Goal: Task Accomplishment & Management: Manage account settings

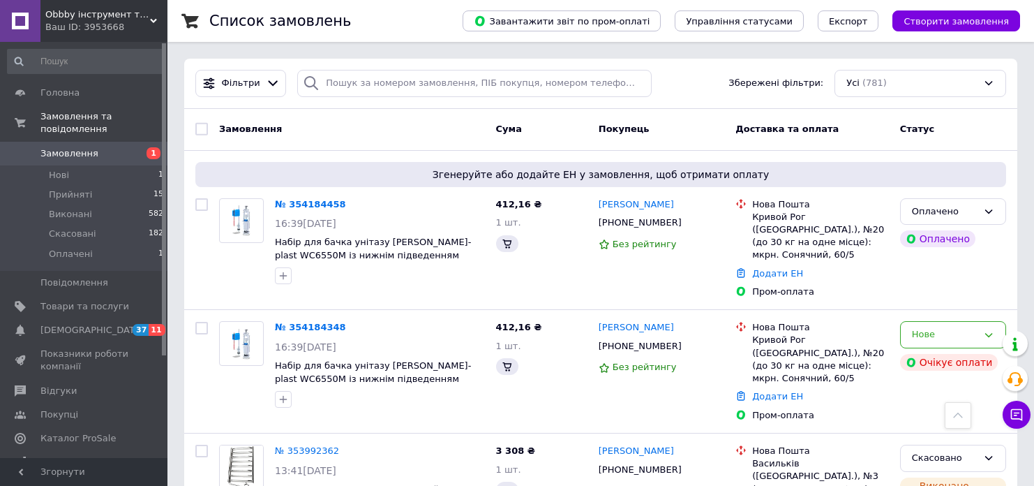
click at [100, 147] on span "Замовлення" at bounding box center [84, 153] width 89 height 13
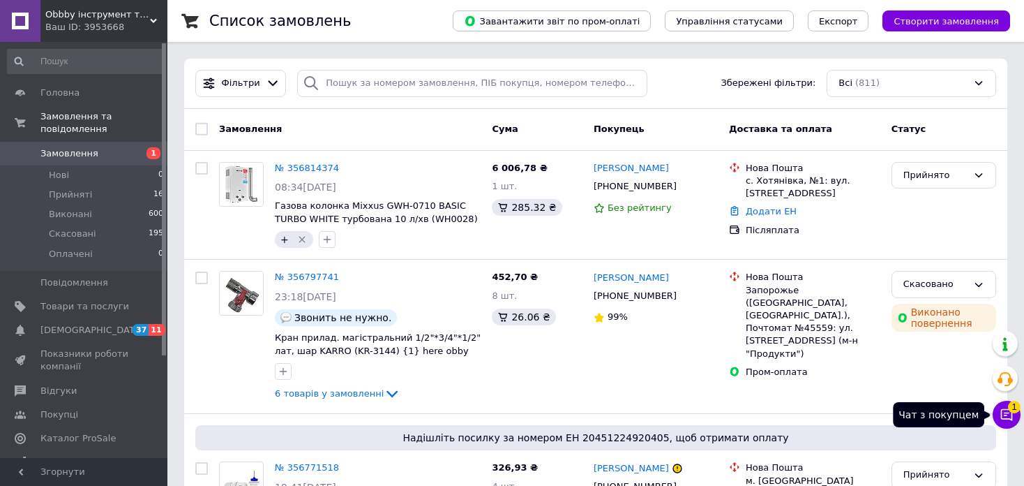
click at [998, 419] on button "Чат з покупцем 1" at bounding box center [1007, 415] width 28 height 28
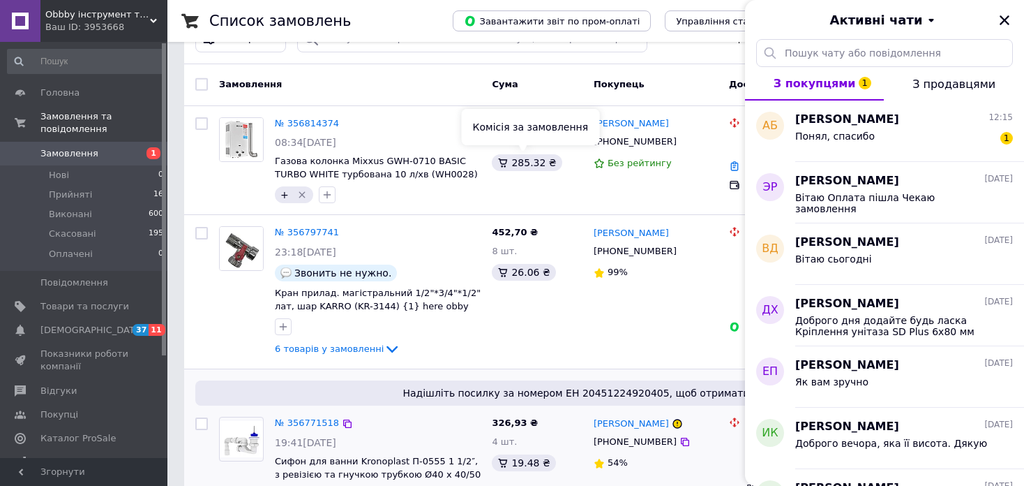
scroll to position [349, 0]
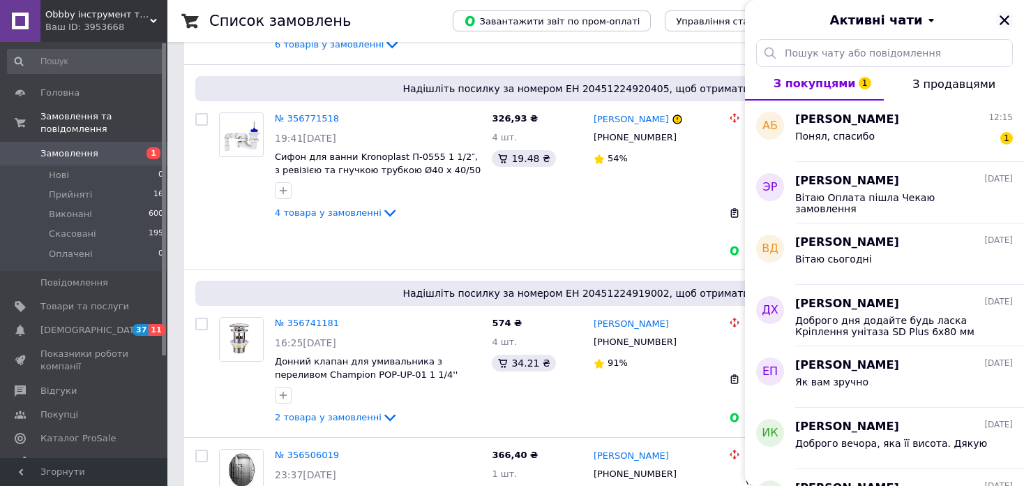
click at [1008, 17] on icon "Закрити" at bounding box center [1005, 20] width 10 height 10
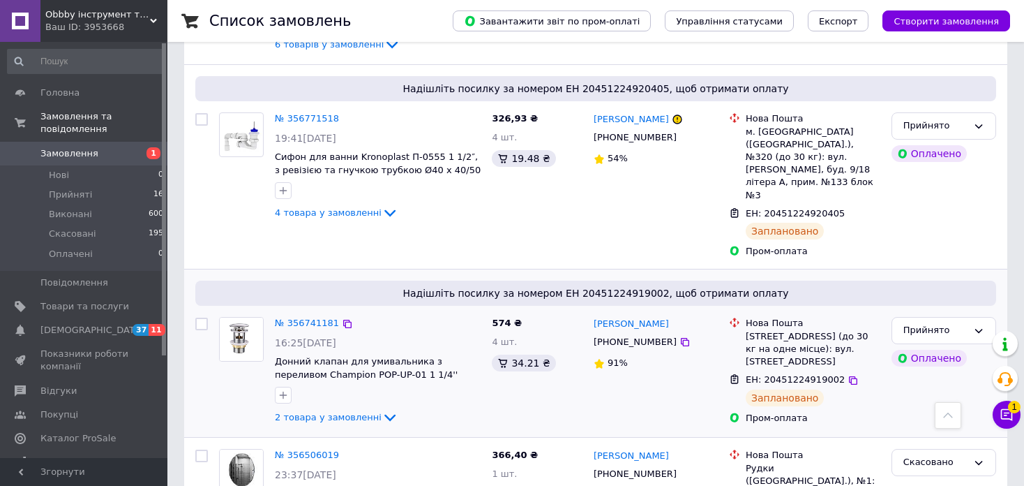
click at [694, 380] on div "Эдуард Романенко +380675023245 91%" at bounding box center [655, 371] width 135 height 120
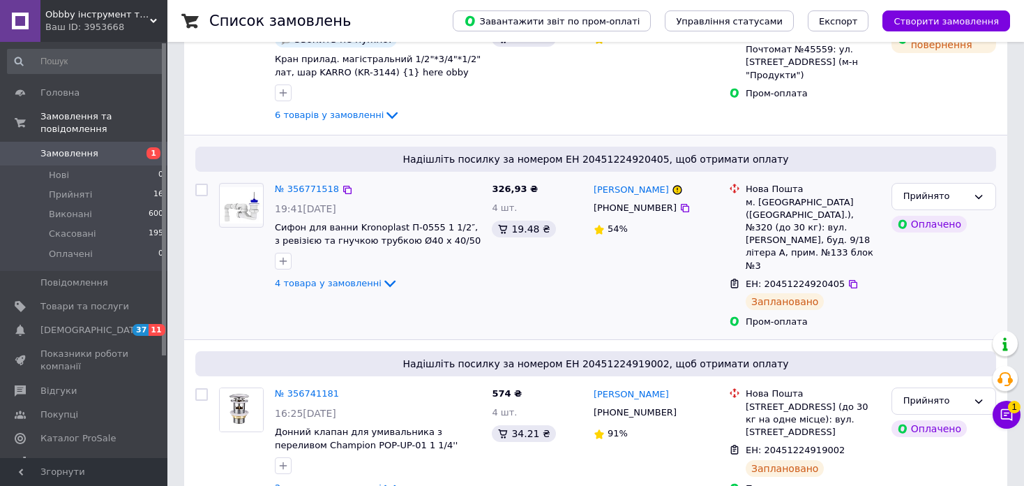
scroll to position [279, 0]
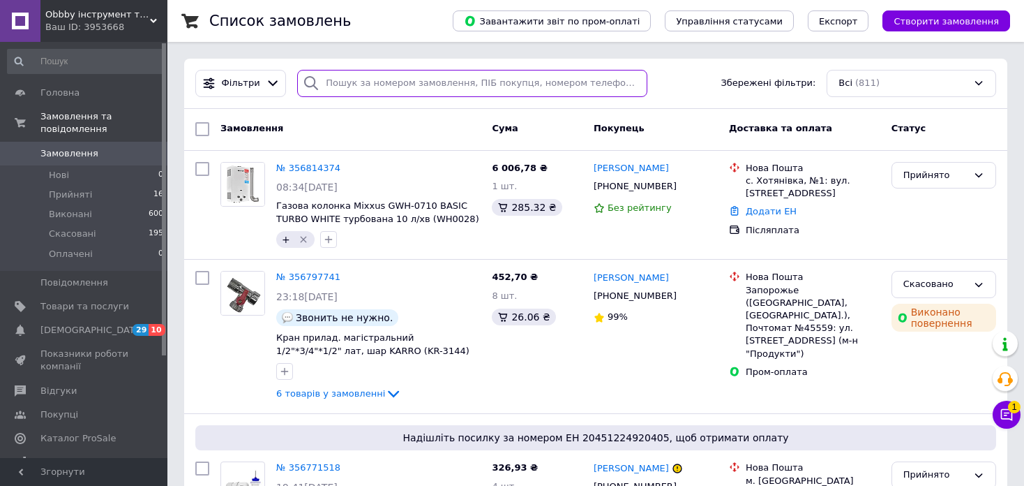
click at [464, 79] on input "search" at bounding box center [472, 83] width 350 height 27
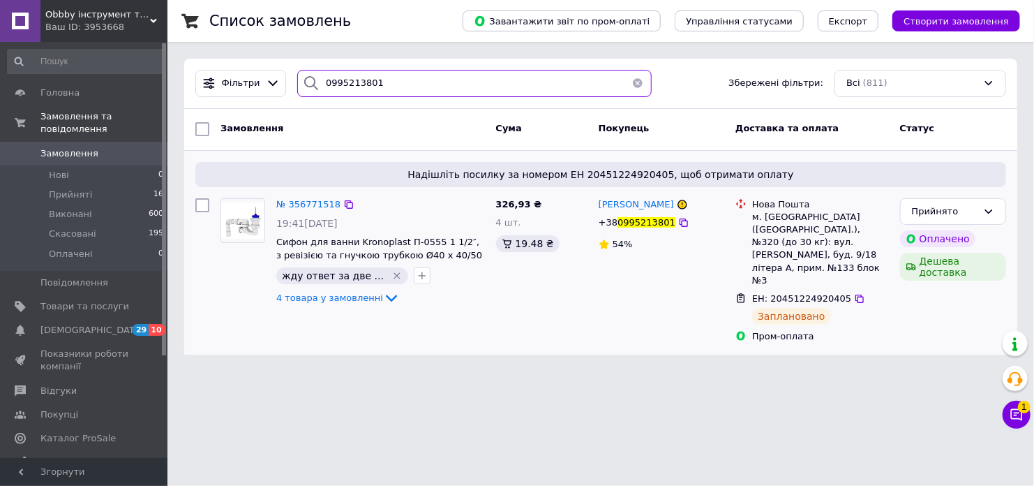
type input "0995213801"
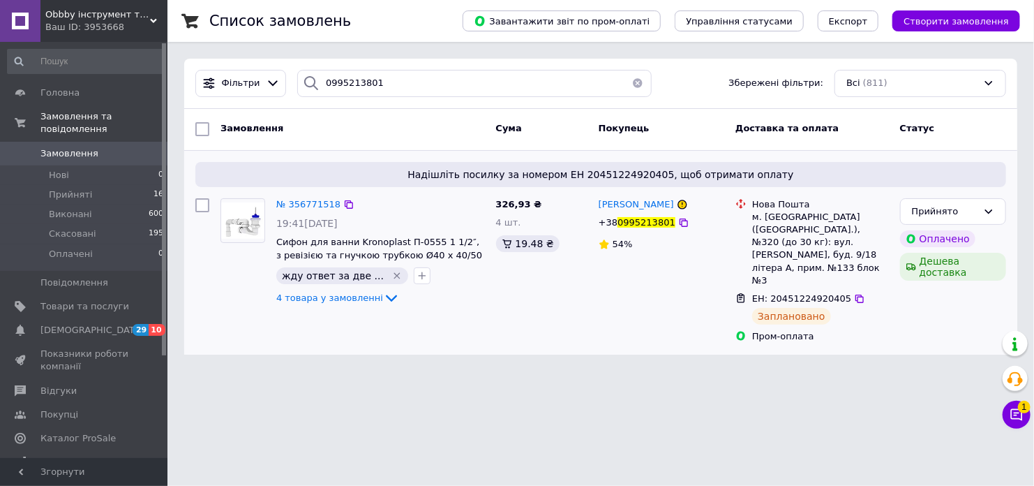
click at [365, 305] on div "4 товара у замовленні" at bounding box center [380, 298] width 209 height 17
click at [361, 298] on span "4 товара у замовленні" at bounding box center [329, 297] width 107 height 10
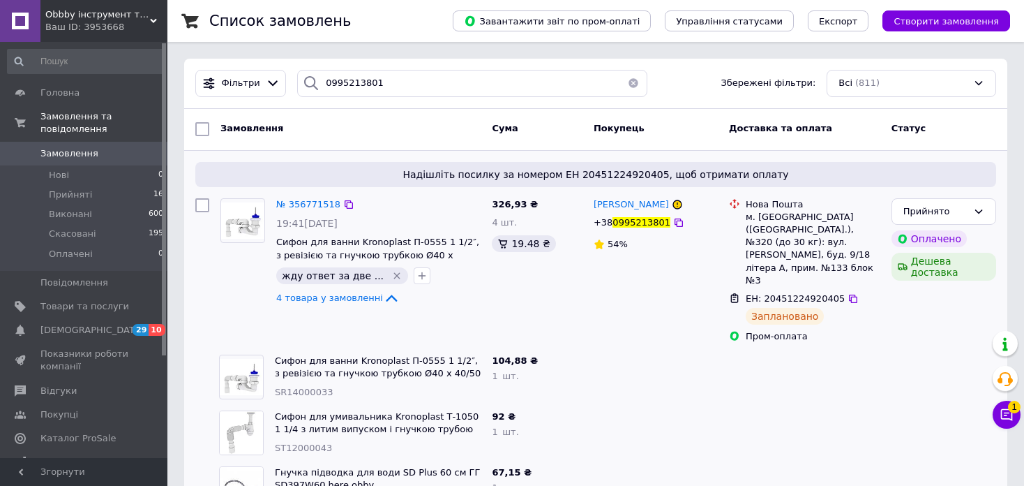
click at [434, 308] on div "№ 356771518 19:41, 11.08.2025 Сифон для ванни Kronoplast П-0555 1 1/2″, з ревіз…" at bounding box center [379, 253] width 216 height 120
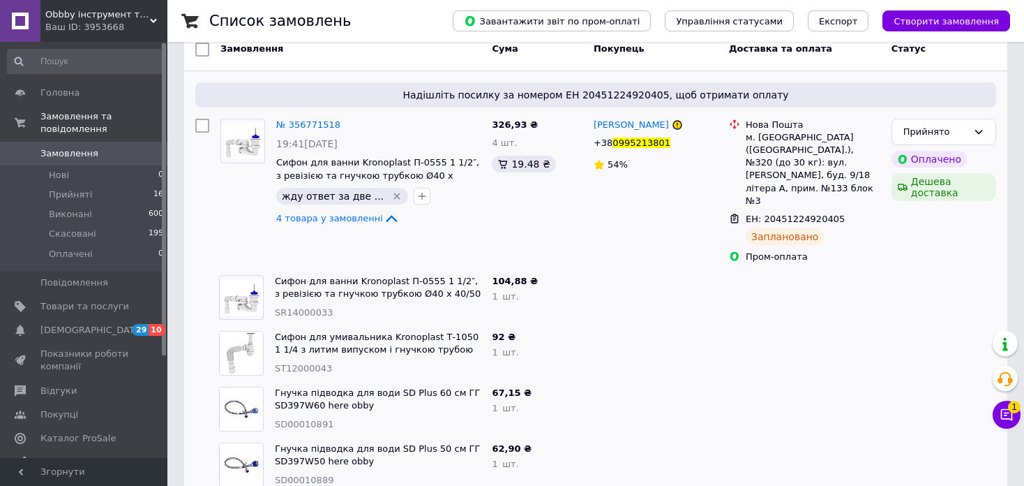
scroll to position [83, 0]
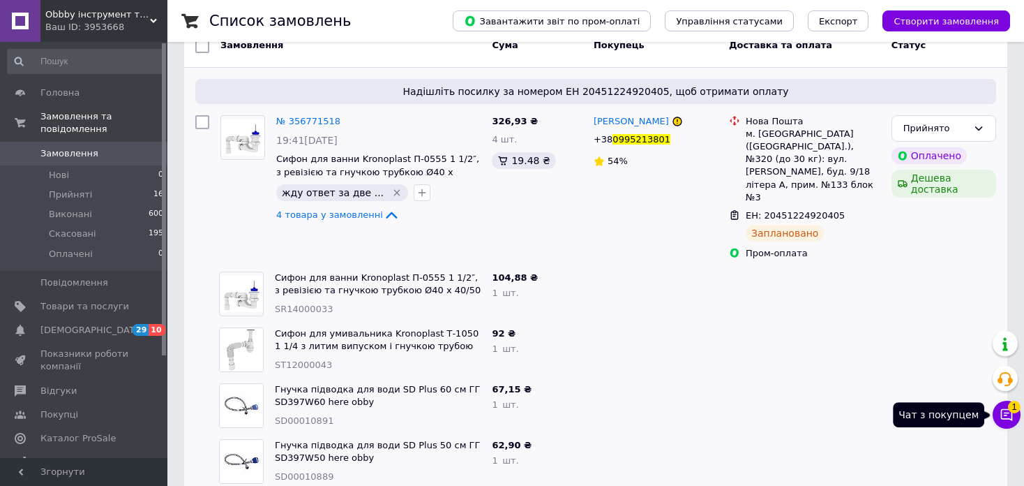
click at [1001, 414] on icon at bounding box center [1007, 415] width 12 height 12
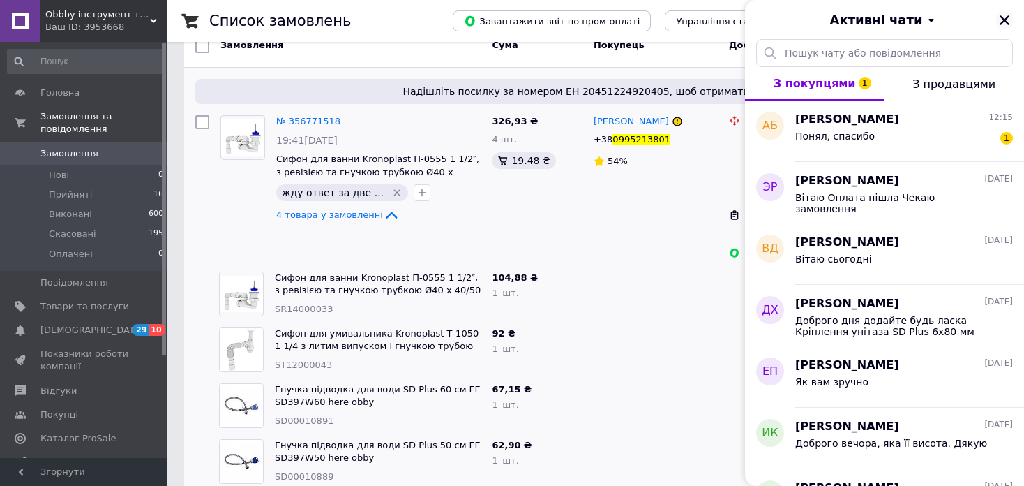
click at [1001, 18] on icon "Закрити" at bounding box center [1004, 20] width 13 height 13
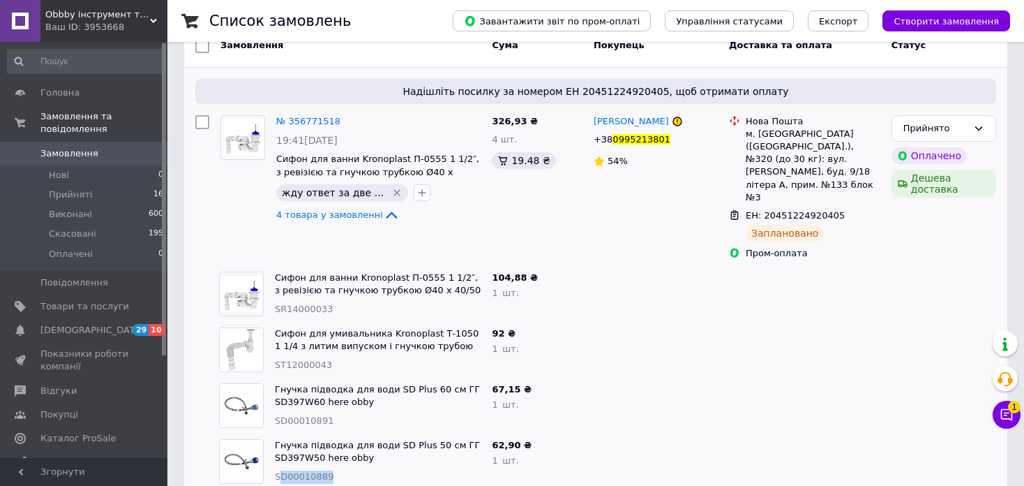
drag, startPoint x: 328, startPoint y: 447, endPoint x: 281, endPoint y: 447, distance: 46.7
click at [280, 470] on div "SD00010889" at bounding box center [378, 476] width 206 height 13
click at [615, 332] on div at bounding box center [655, 350] width 135 height 56
drag, startPoint x: 320, startPoint y: 393, endPoint x: 273, endPoint y: 391, distance: 46.8
click at [273, 391] on div "Гнучка підводка для води SD Plus 60 см ГГ SD397W60 here obby SD00010891" at bounding box center [377, 405] width 217 height 56
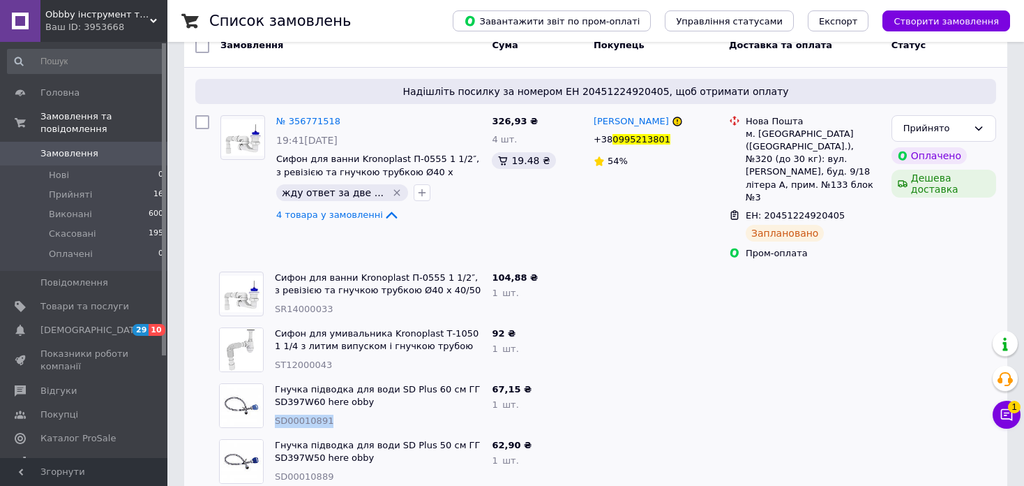
click at [331, 414] on div "SD00010891" at bounding box center [378, 420] width 206 height 13
drag, startPoint x: 336, startPoint y: 451, endPoint x: 431, endPoint y: 414, distance: 101.8
click at [287, 470] on div "SD00010889" at bounding box center [378, 476] width 206 height 13
click at [608, 377] on div at bounding box center [655, 405] width 135 height 56
drag, startPoint x: 352, startPoint y: 392, endPoint x: 308, endPoint y: 394, distance: 44.0
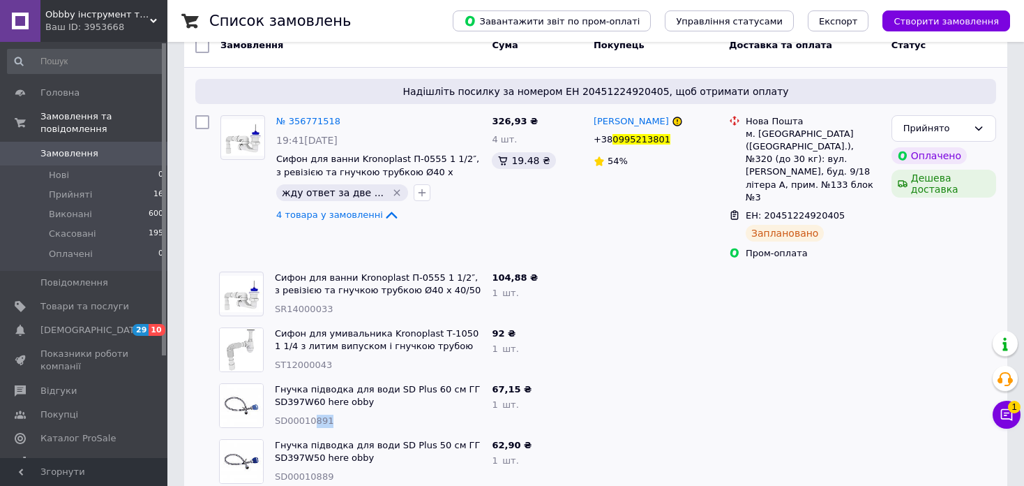
click at [308, 414] on div "SD00010891" at bounding box center [378, 420] width 206 height 13
click at [728, 377] on div at bounding box center [805, 405] width 163 height 56
drag, startPoint x: 324, startPoint y: 396, endPoint x: 272, endPoint y: 398, distance: 51.7
click at [272, 398] on div "Гнучка підводка для води SD Plus 60 см ГГ SD397W60 here obby SD00010891" at bounding box center [377, 405] width 217 height 56
click at [326, 470] on div "SD00010889" at bounding box center [378, 476] width 206 height 13
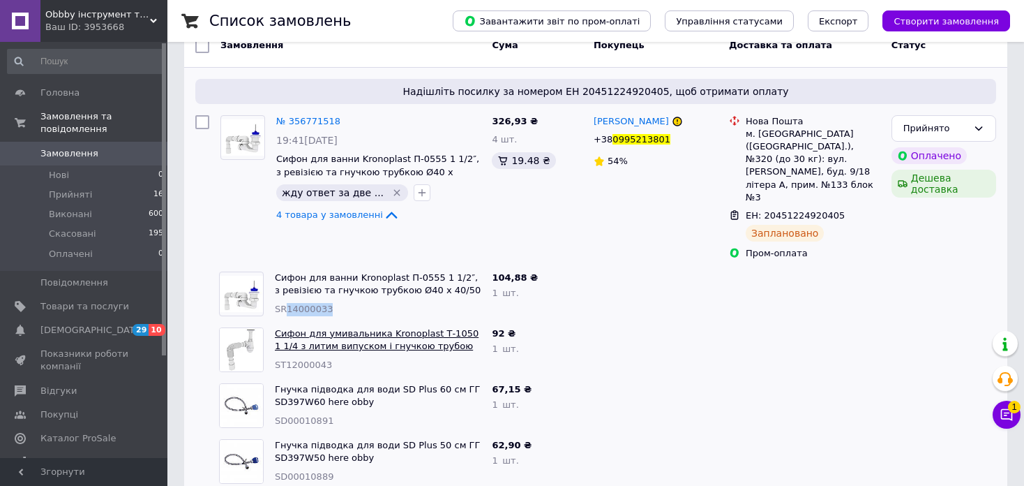
drag, startPoint x: 326, startPoint y: 289, endPoint x: 291, endPoint y: 313, distance: 42.6
click at [287, 290] on div "Сифон для ванни Kronoplast П-0555 1 1/2″, з ревізією та гнучкою трубкою Ø40 x 4…" at bounding box center [377, 294] width 217 height 56
click at [309, 348] on div "Сифон для умивальника Kronoplast Т-1050 1 1/4 з литим випуском і гнучкою трубою…" at bounding box center [377, 350] width 217 height 56
drag, startPoint x: 320, startPoint y: 344, endPoint x: 274, endPoint y: 342, distance: 45.4
click at [275, 359] on div "SТ12000043" at bounding box center [378, 365] width 206 height 13
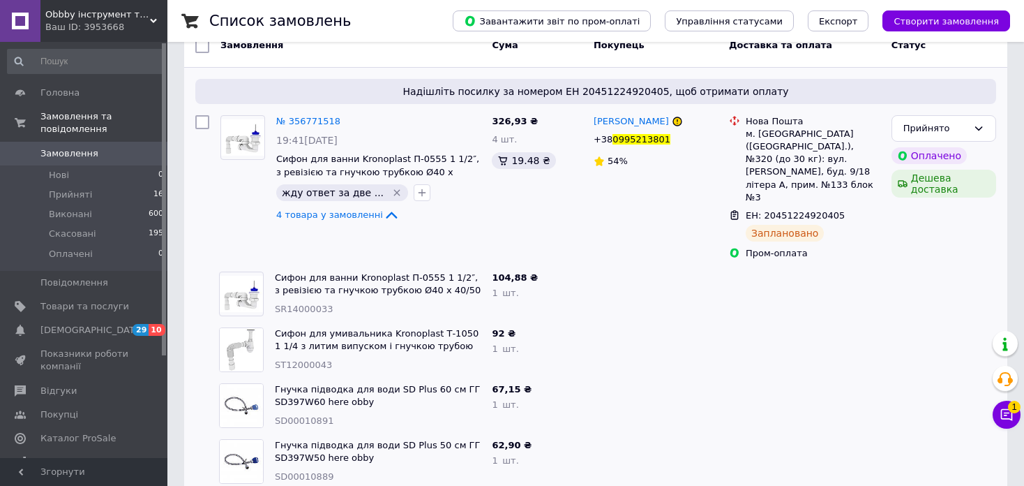
click at [329, 414] on div "SD00010891" at bounding box center [378, 420] width 206 height 13
drag, startPoint x: 331, startPoint y: 397, endPoint x: 270, endPoint y: 395, distance: 60.7
click at [270, 395] on div "Гнучка підводка для води SD Plus 60 см ГГ SD397W60 here obby SD00010891" at bounding box center [377, 405] width 217 height 56
click at [352, 440] on div "Гнучка підводка для води SD Plus 50 см ГГ SD397W50 here obby SD00010889" at bounding box center [377, 461] width 217 height 56
click at [422, 439] on span "Гнучка підводка для води SD Plus 50 см ГГ SD397W50 here obby" at bounding box center [378, 452] width 206 height 26
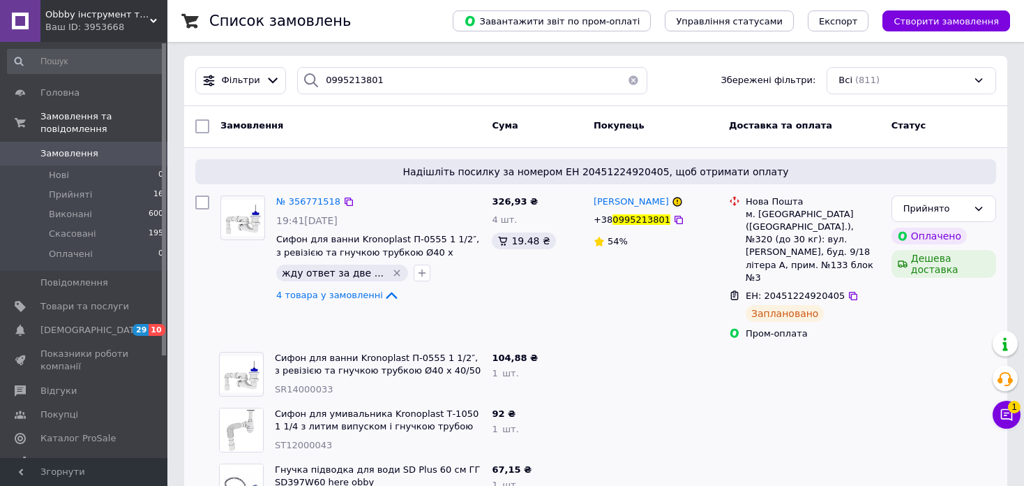
scroll to position [0, 0]
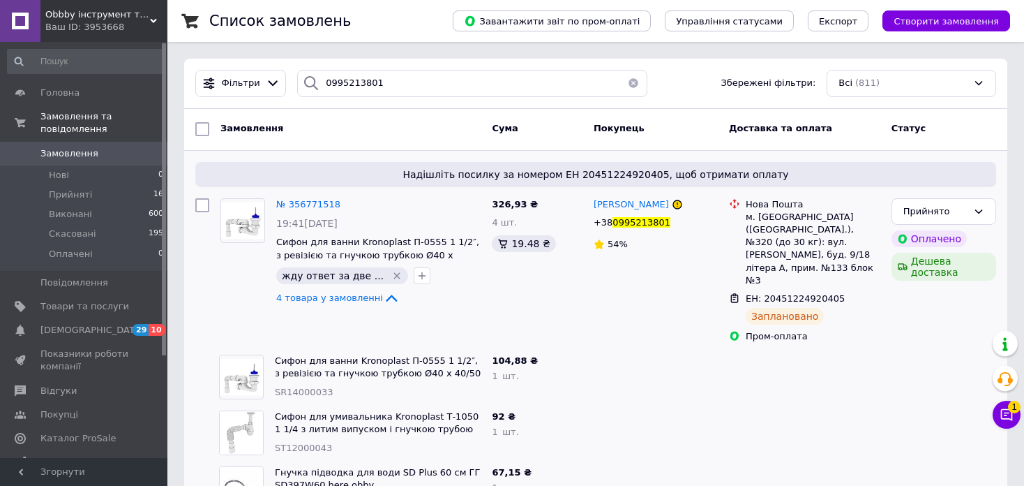
click at [65, 147] on span "Замовлення" at bounding box center [69, 153] width 58 height 13
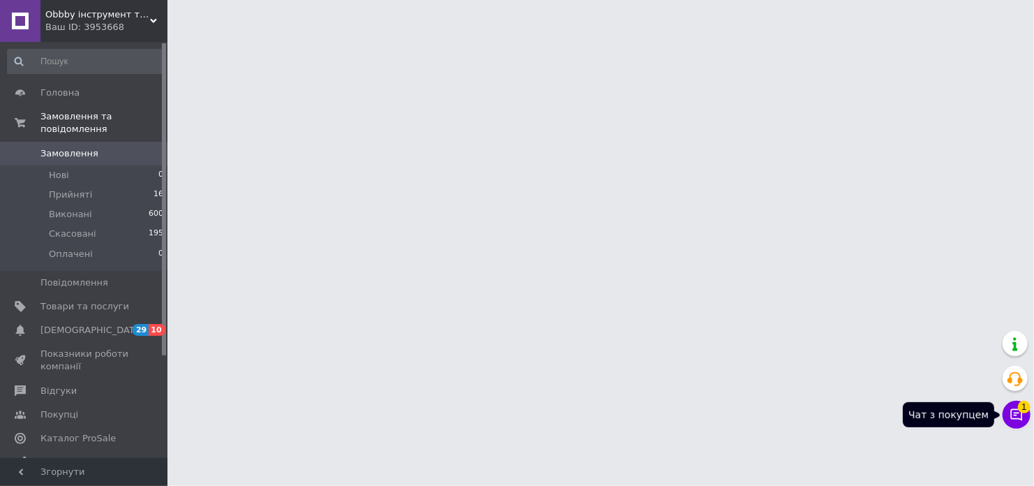
click at [1008, 419] on button "Чат з покупцем 1" at bounding box center [1017, 415] width 28 height 28
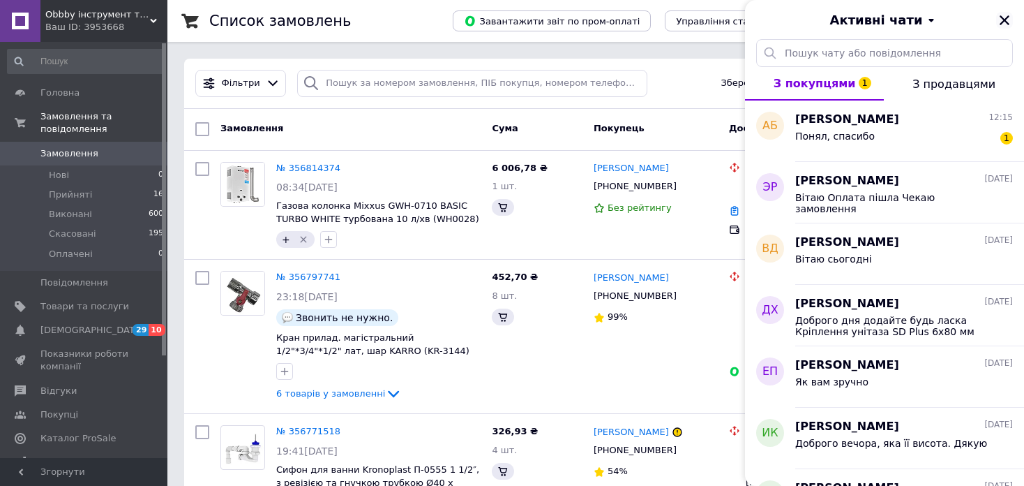
click at [1010, 17] on icon "Закрити" at bounding box center [1004, 20] width 13 height 13
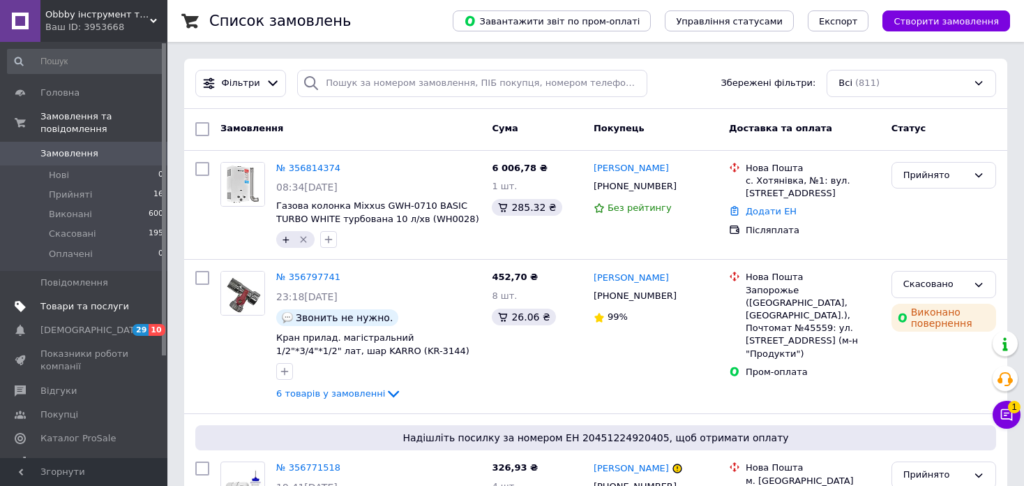
click at [113, 300] on span "Товари та послуги" at bounding box center [84, 306] width 89 height 13
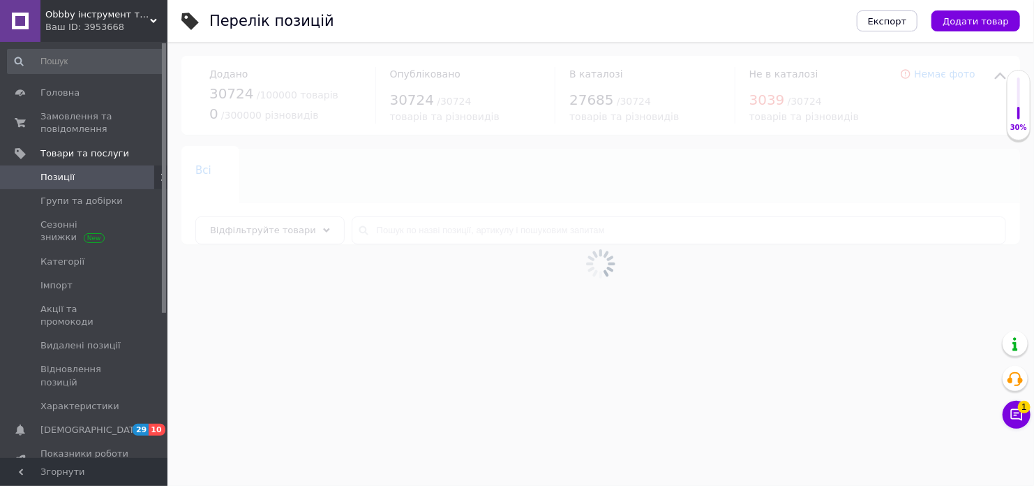
click at [415, 227] on div at bounding box center [600, 264] width 867 height 444
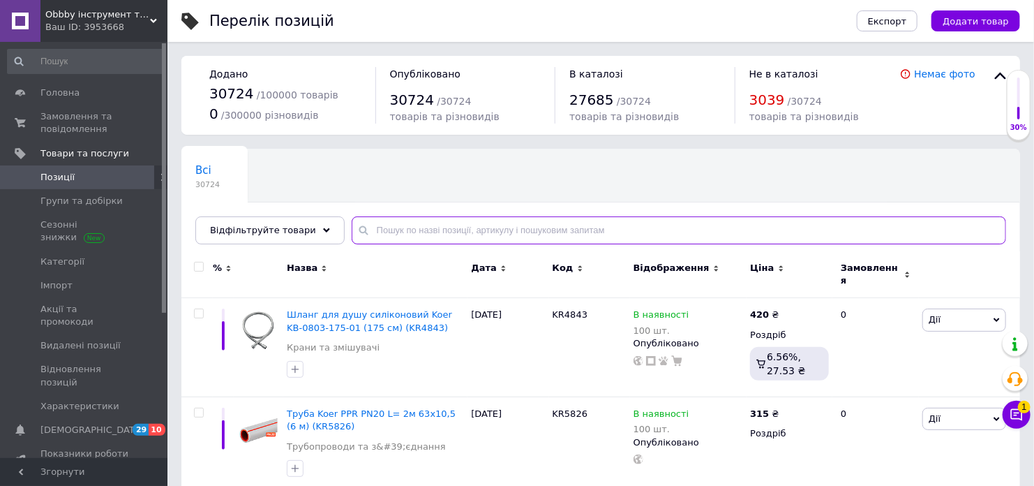
click at [436, 231] on input "text" at bounding box center [679, 230] width 654 height 28
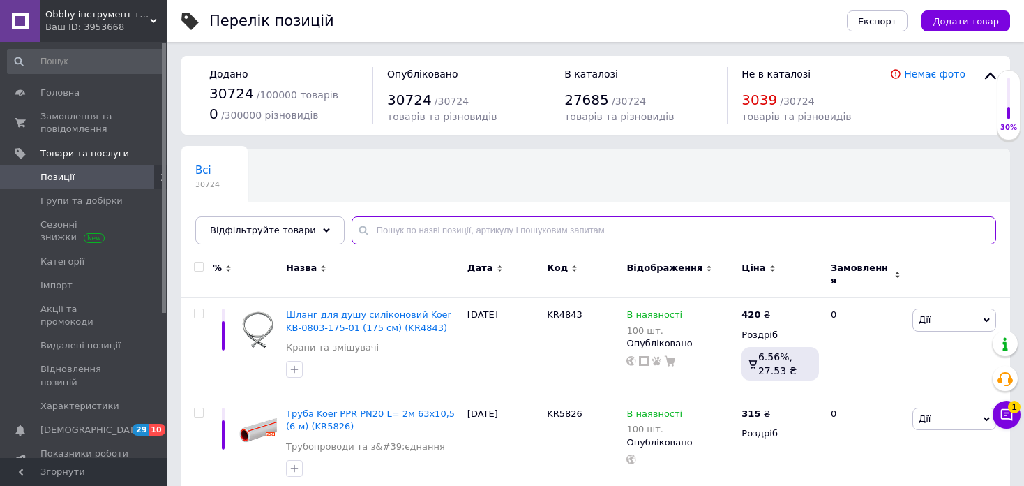
click at [432, 220] on input "text" at bounding box center [674, 230] width 645 height 28
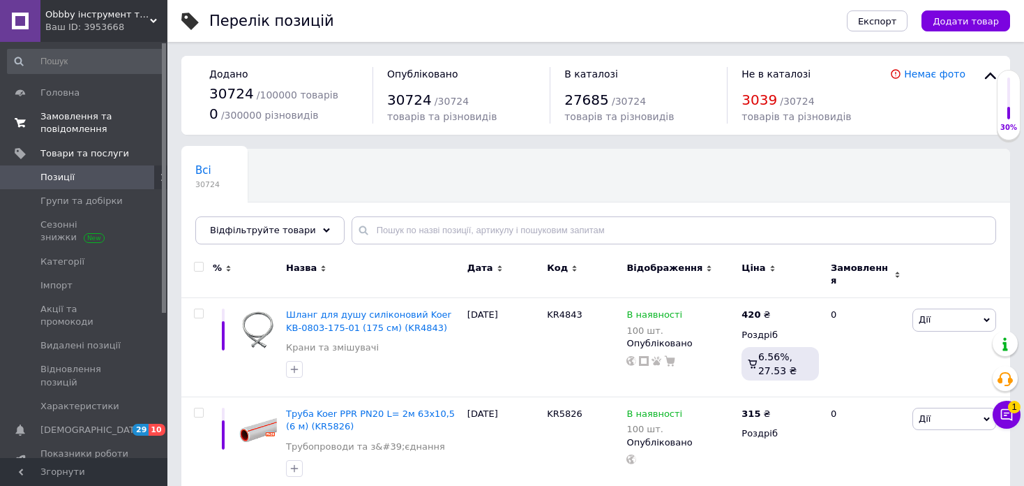
click at [86, 121] on span "Замовлення та повідомлення" at bounding box center [84, 122] width 89 height 25
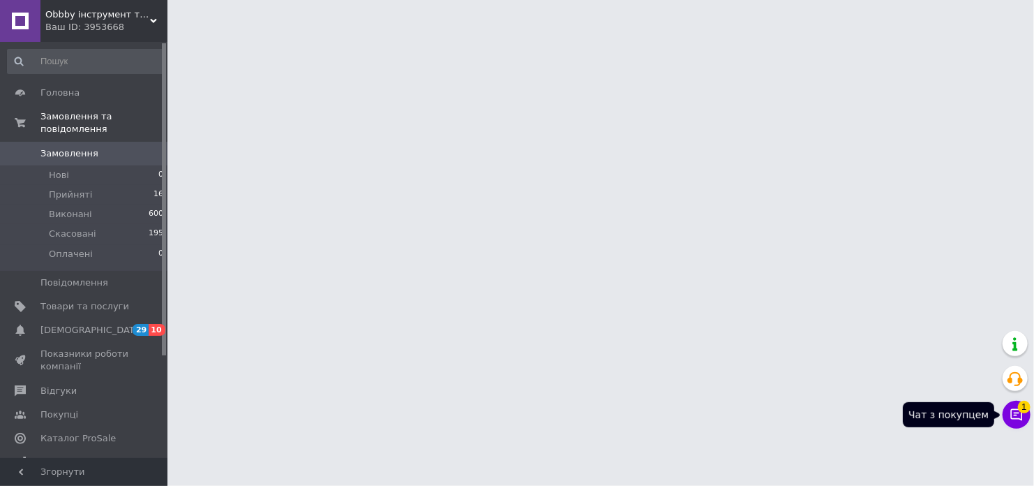
click at [1018, 413] on icon at bounding box center [1017, 415] width 12 height 12
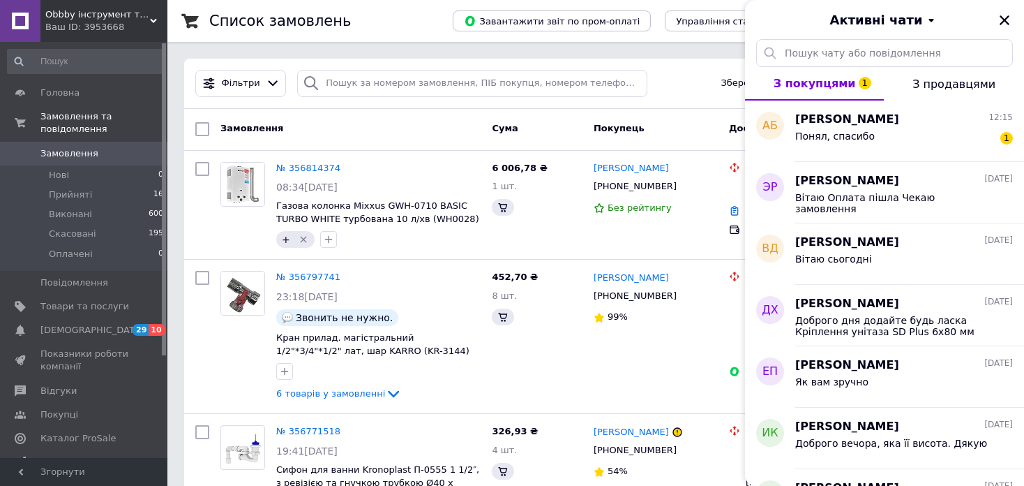
click at [1016, 17] on div "Активні чати" at bounding box center [884, 19] width 279 height 39
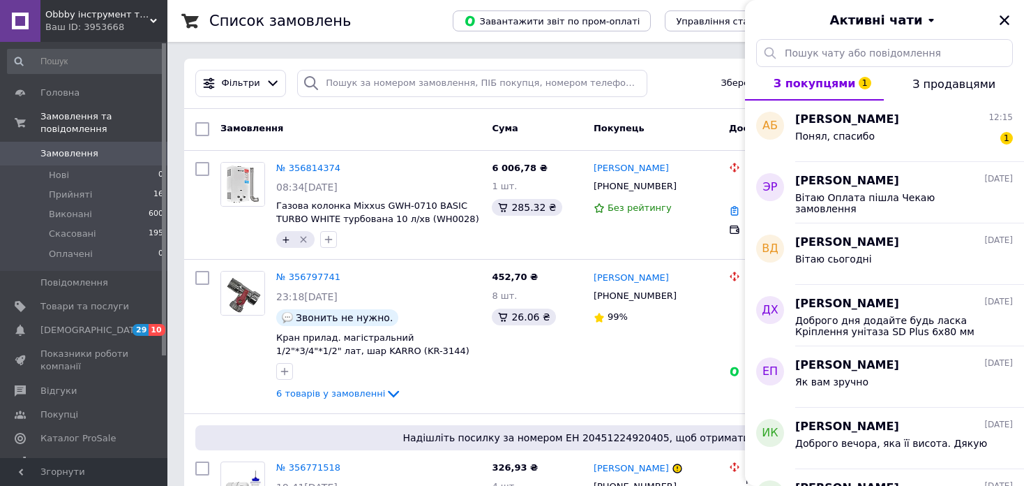
click at [1015, 13] on div "Активні чати" at bounding box center [884, 19] width 279 height 39
click at [1001, 22] on icon "Закрити" at bounding box center [1004, 20] width 13 height 13
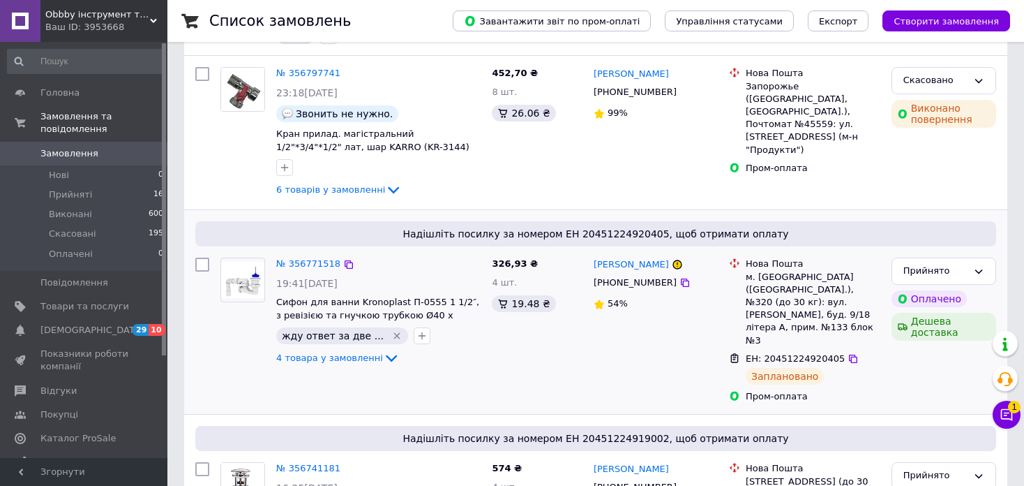
scroll to position [209, 0]
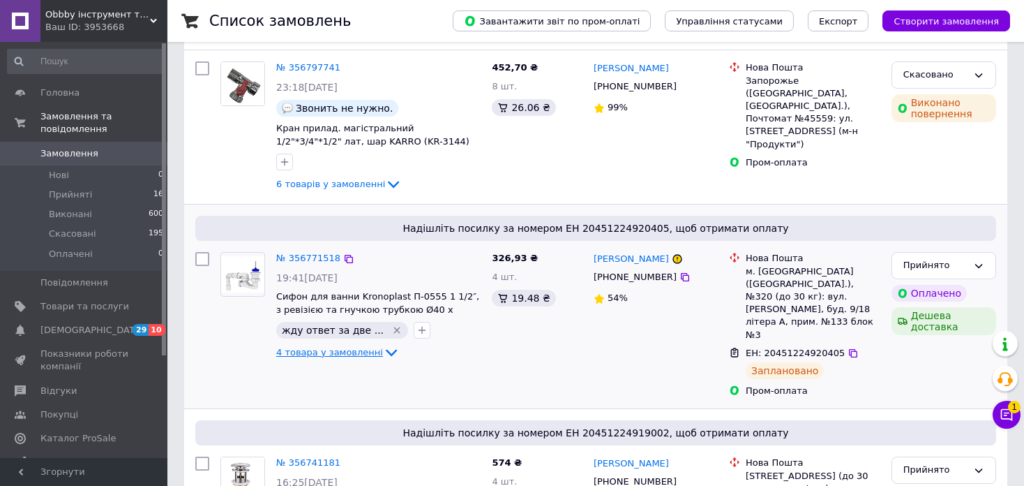
click at [383, 352] on icon at bounding box center [391, 352] width 17 height 17
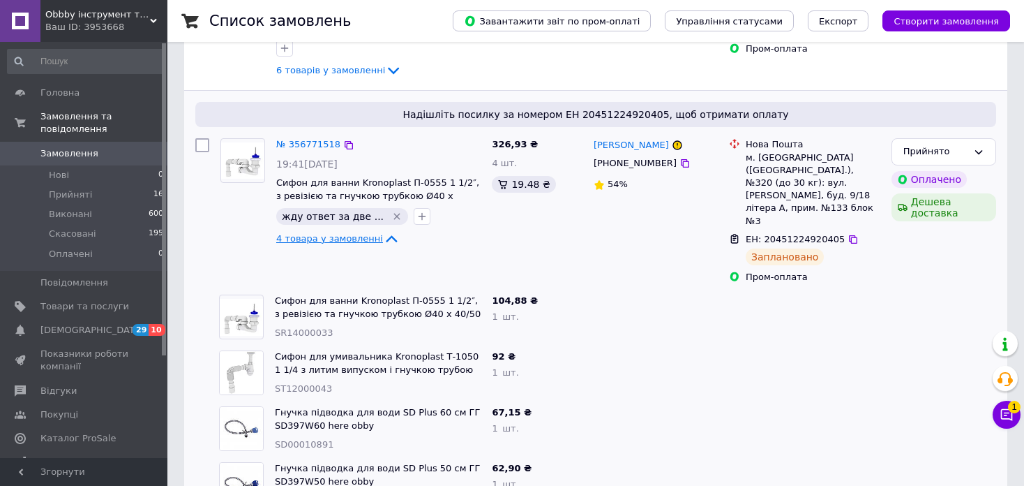
scroll to position [349, 0]
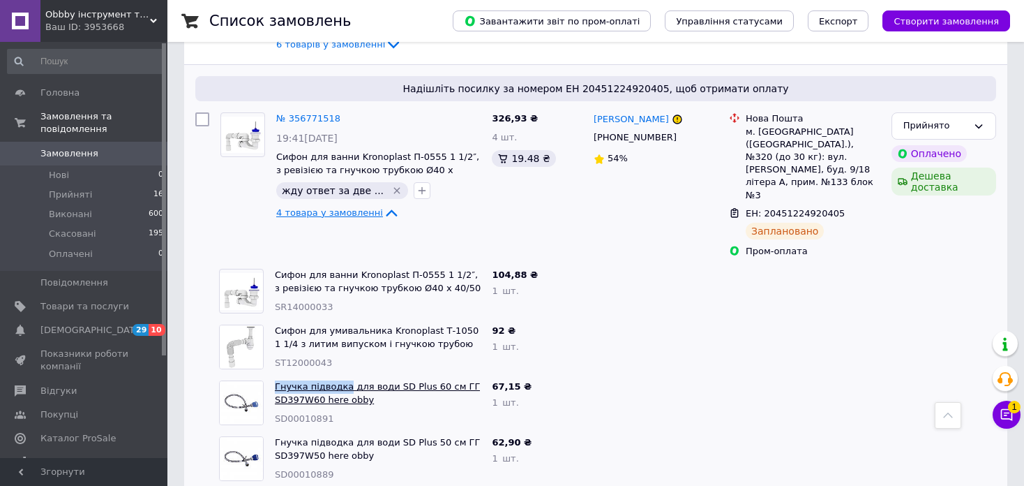
drag, startPoint x: 269, startPoint y: 366, endPoint x: 343, endPoint y: 363, distance: 73.3
click at [343, 375] on div "Гнучка підводка для води SD Plus 60 см ГГ SD397W60 here obby SD00010891" at bounding box center [377, 403] width 217 height 56
copy link "Гнучка підводка"
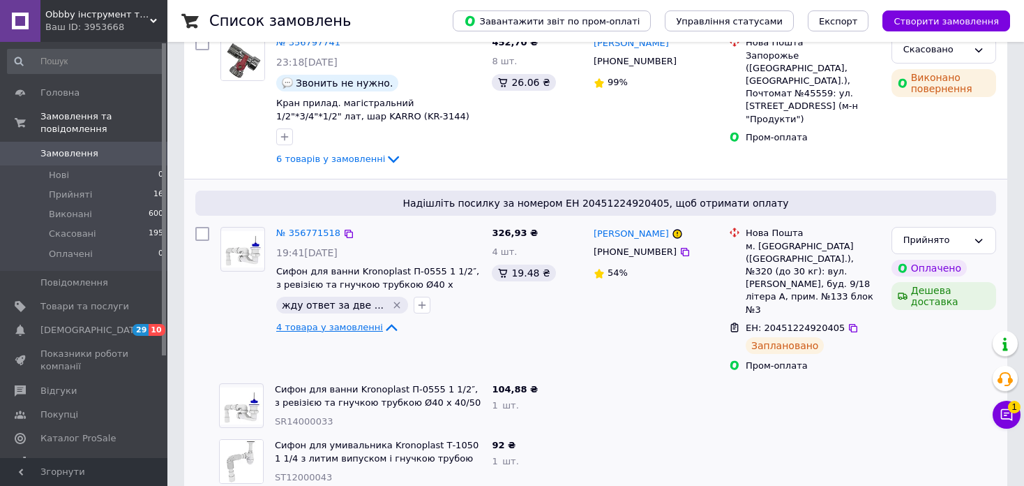
scroll to position [279, 0]
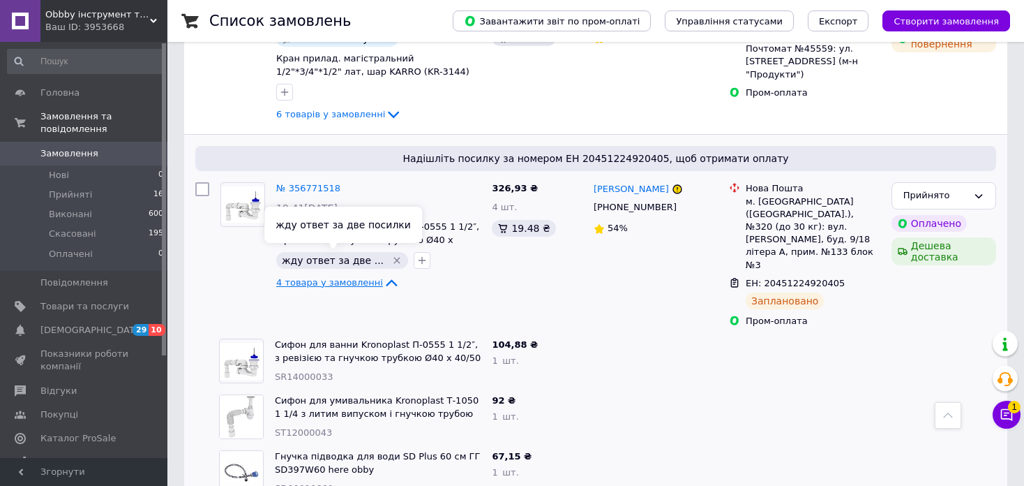
click at [394, 260] on icon "Видалити мітку" at bounding box center [397, 260] width 6 height 6
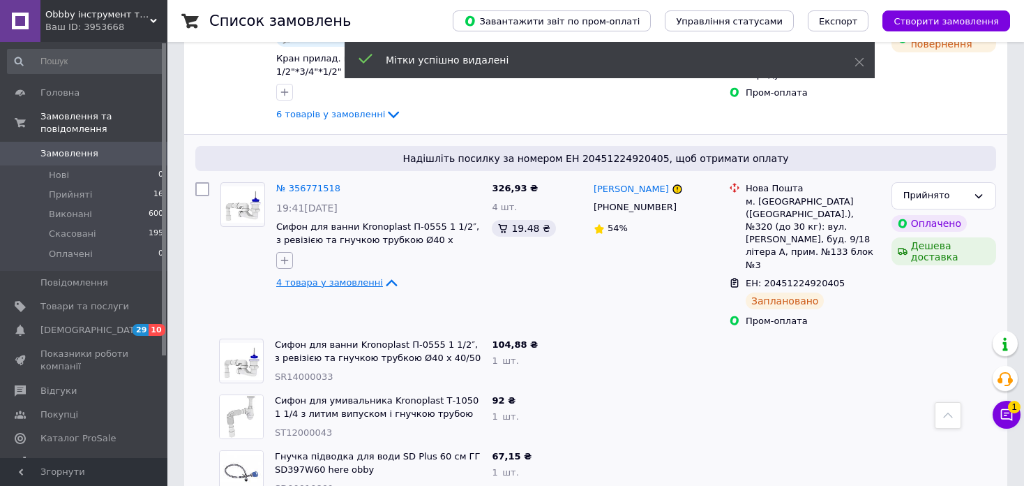
click at [283, 257] on icon "button" at bounding box center [284, 260] width 11 height 11
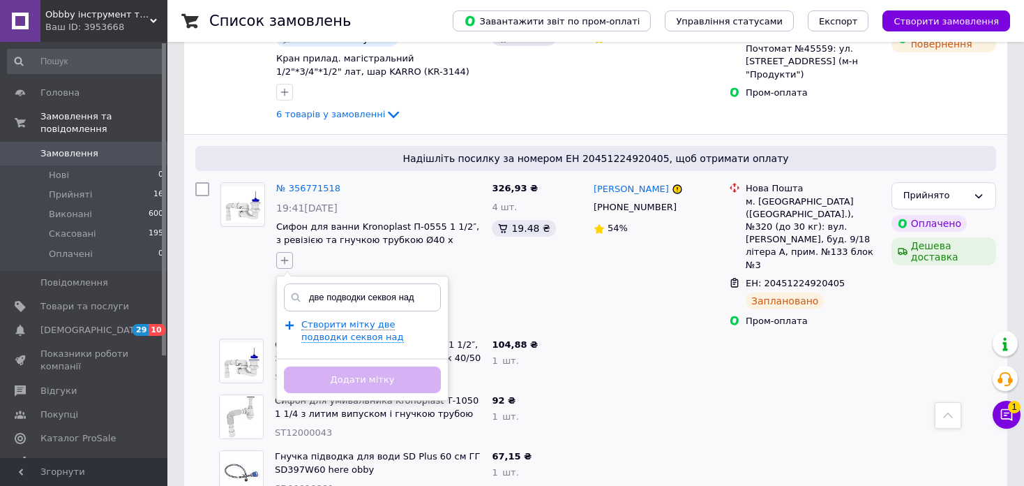
type input "две подводки секвоя надо"
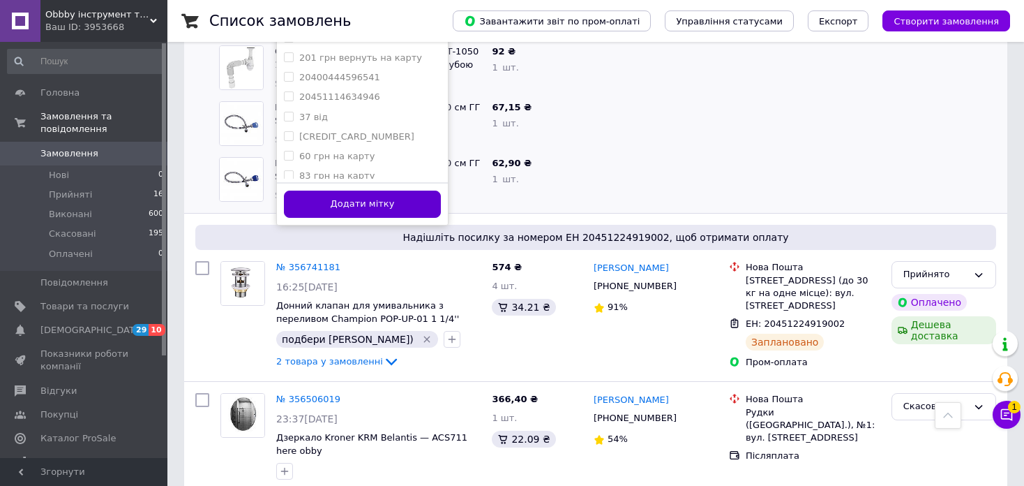
click at [391, 198] on button "Додати мітку" at bounding box center [362, 203] width 157 height 27
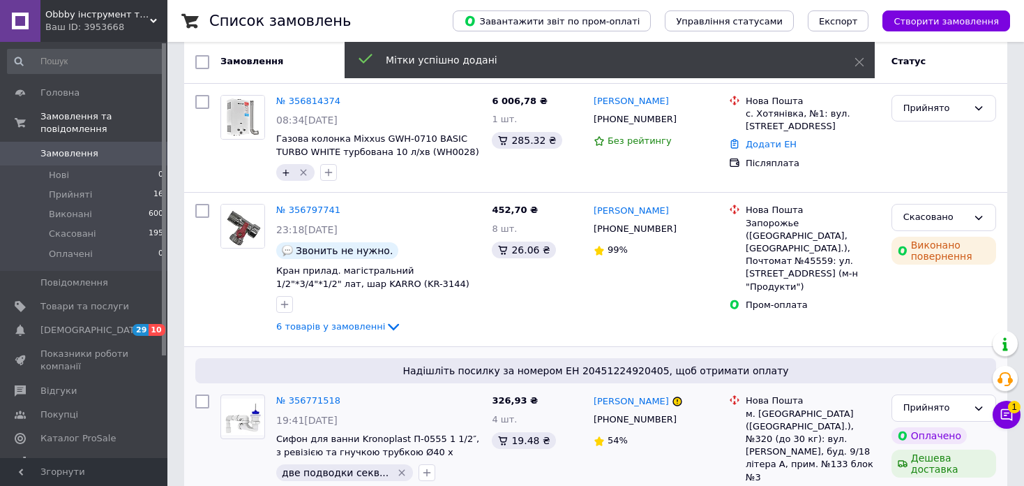
scroll to position [0, 0]
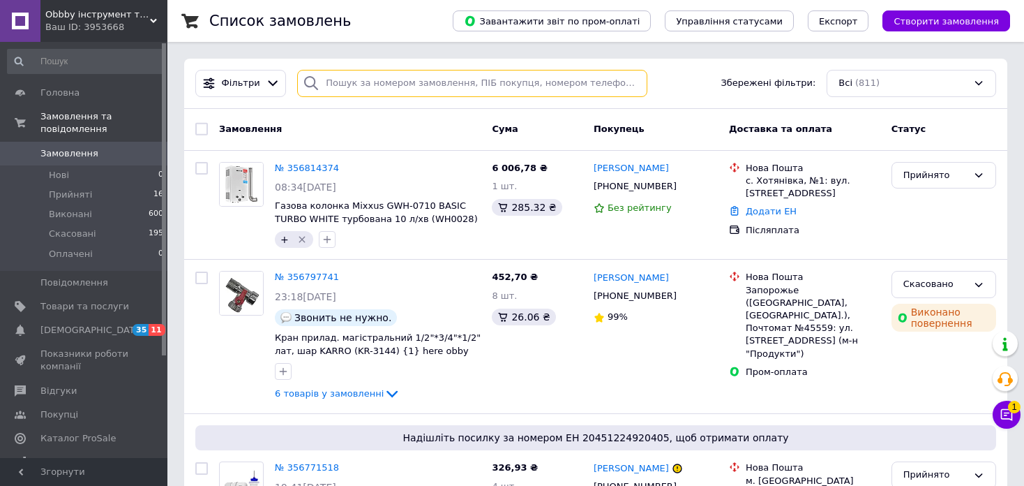
click at [366, 75] on input "search" at bounding box center [472, 83] width 350 height 27
paste input "356486083"
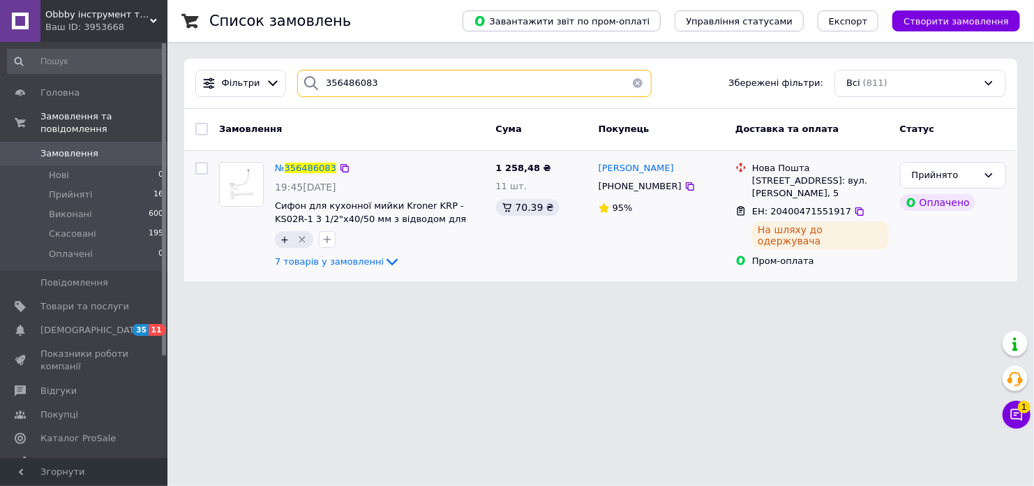
type input "356486083"
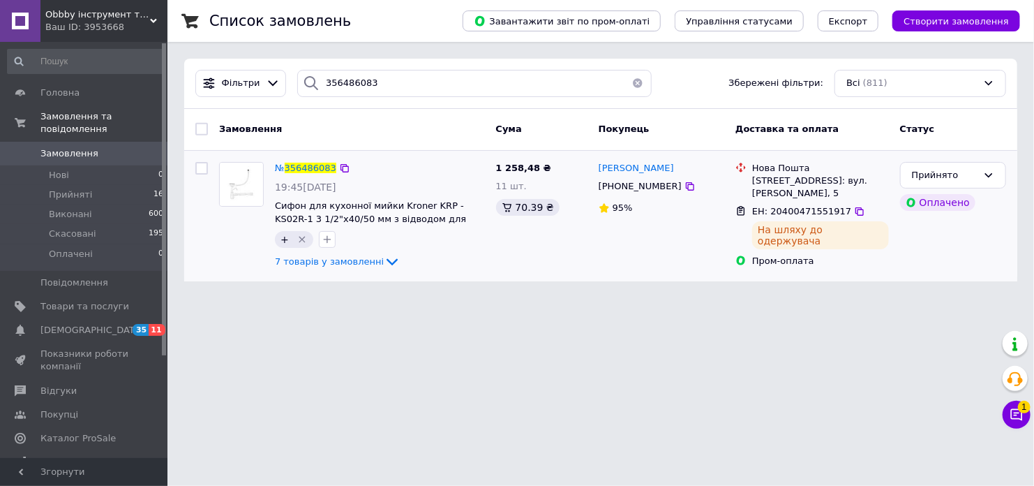
click at [357, 269] on div "7 товарів у замовленні" at bounding box center [380, 261] width 210 height 17
click at [362, 264] on span "7 товарів у замовленні" at bounding box center [329, 261] width 109 height 10
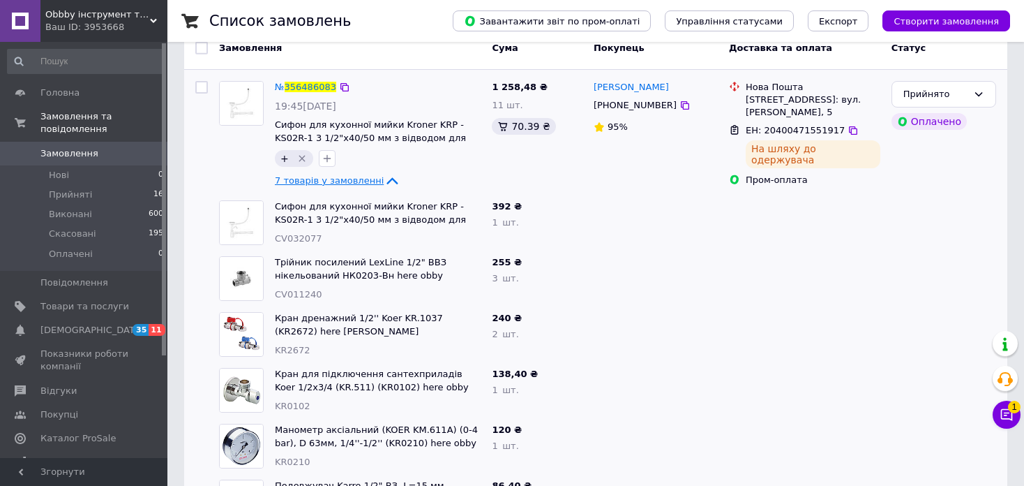
scroll to position [63, 0]
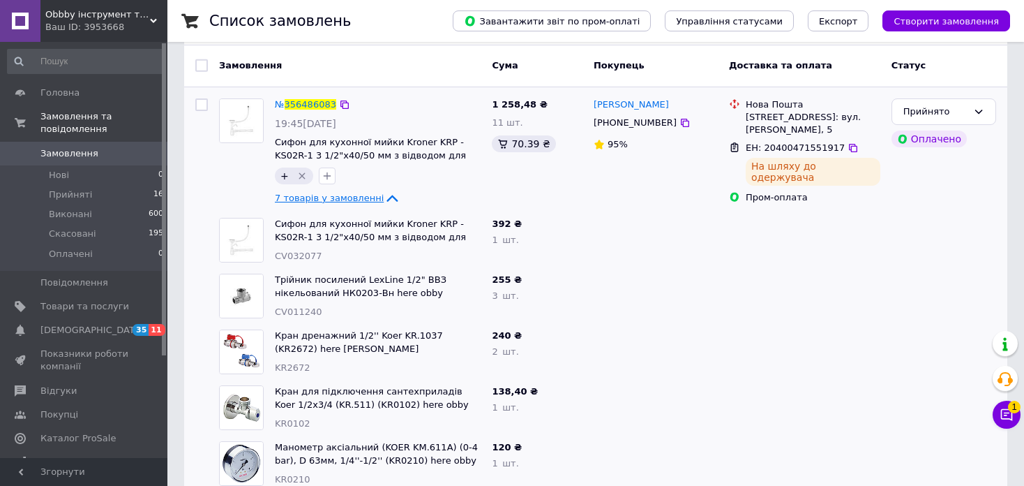
click at [384, 195] on icon at bounding box center [392, 198] width 17 height 17
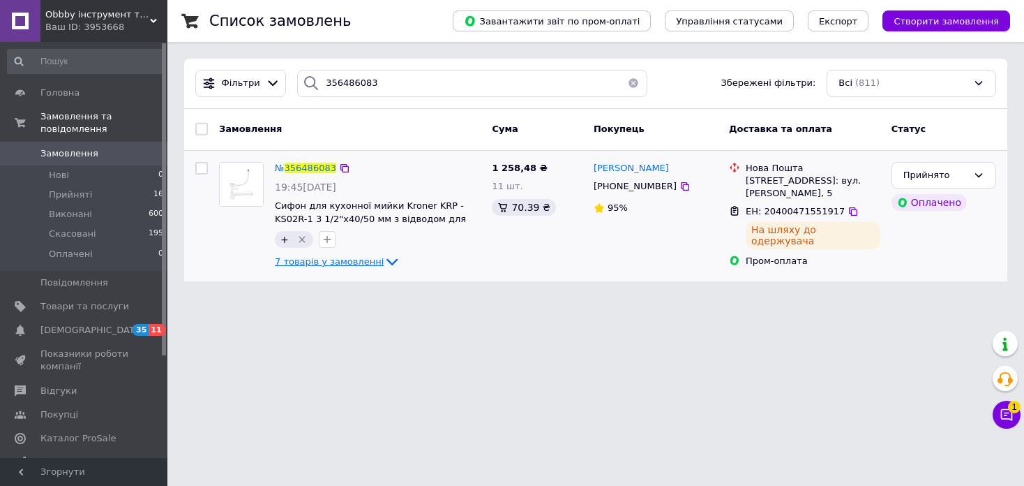
scroll to position [0, 0]
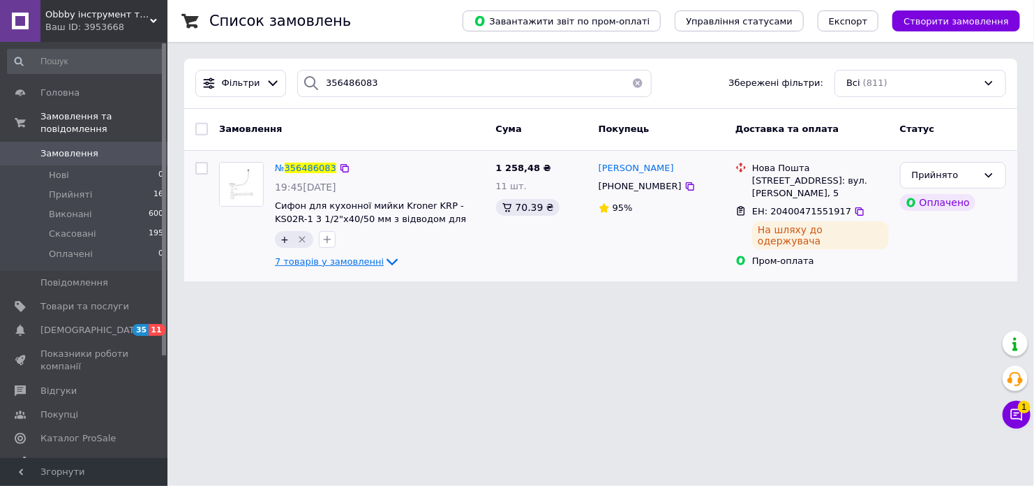
click at [354, 261] on span "7 товарів у замовленні" at bounding box center [329, 261] width 109 height 10
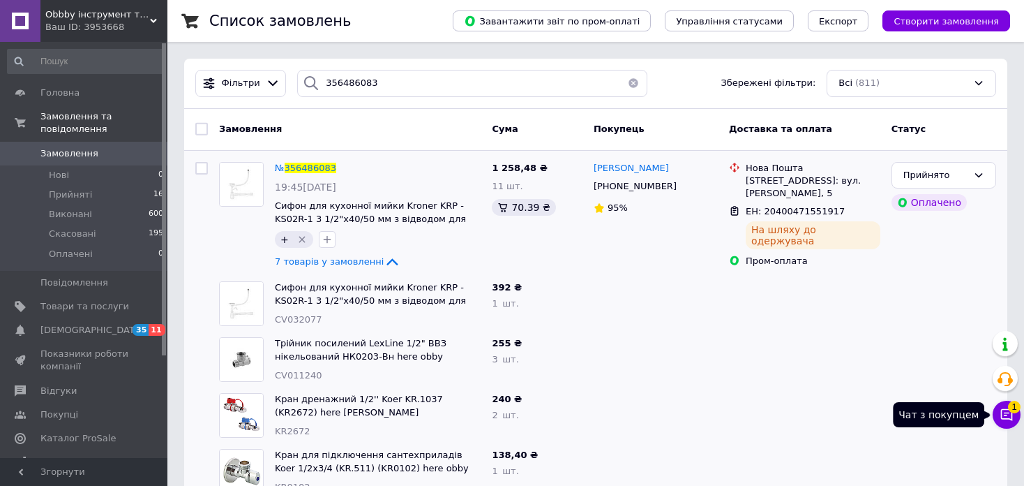
click at [998, 414] on button "Чат з покупцем 1" at bounding box center [1007, 415] width 28 height 28
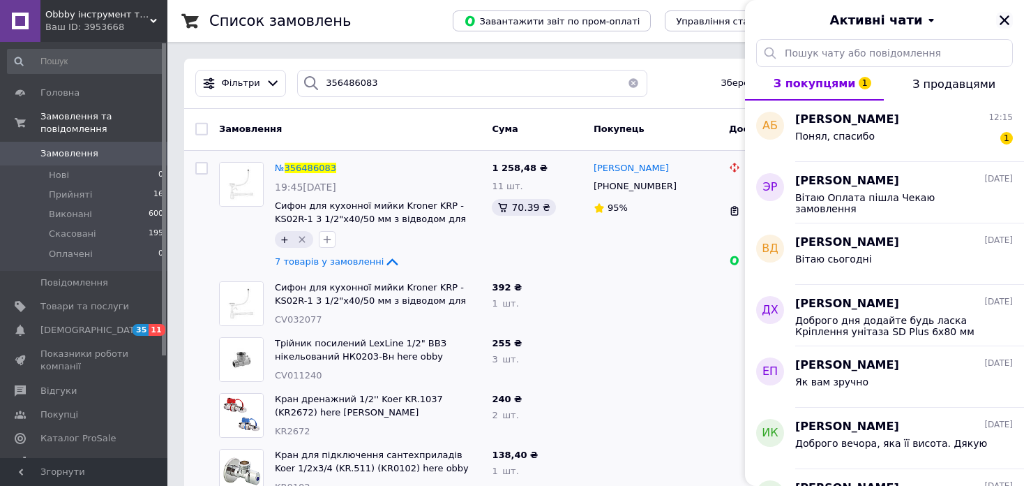
click at [1010, 17] on icon "Закрити" at bounding box center [1004, 20] width 13 height 13
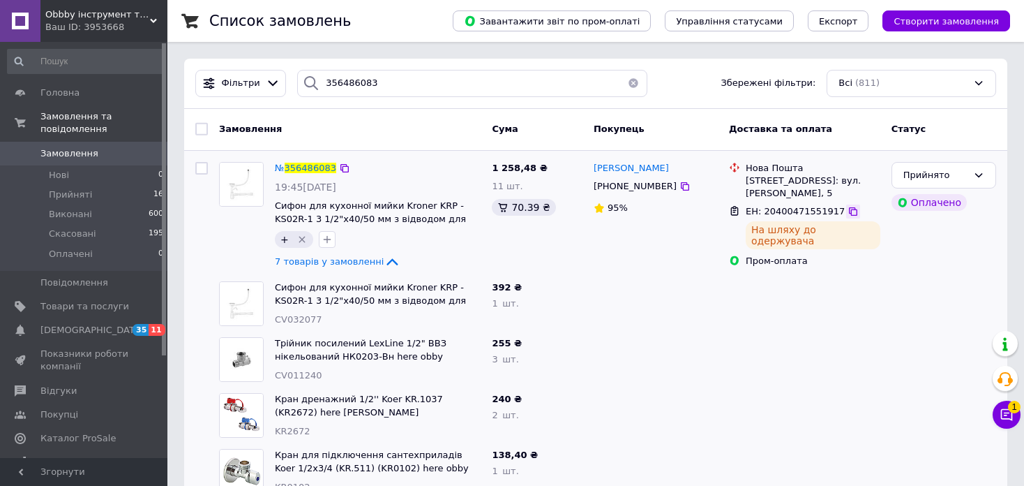
click at [849, 211] on icon at bounding box center [853, 211] width 8 height 8
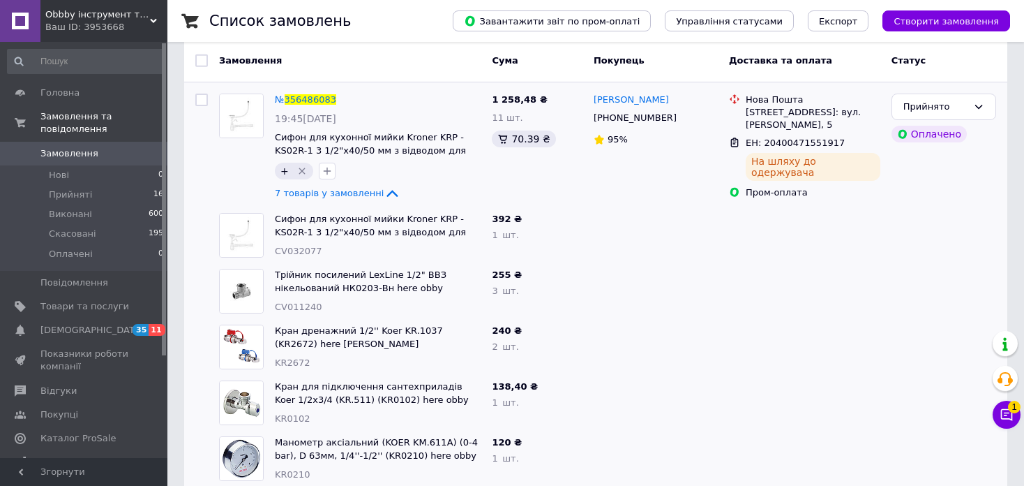
scroll to position [63, 0]
